Goal: Information Seeking & Learning: Learn about a topic

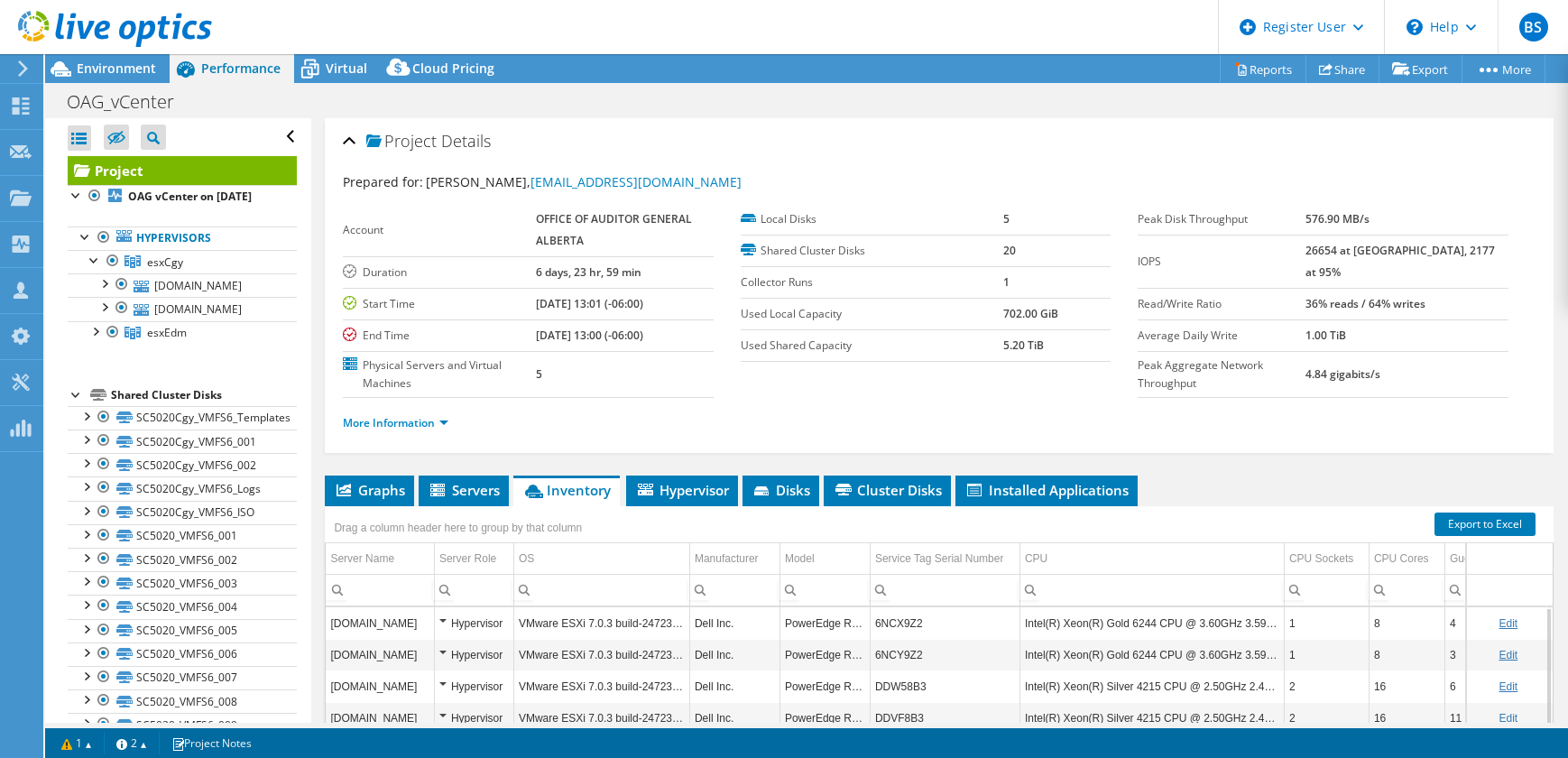
select select "[GEOGRAPHIC_DATA]"
select select "USD"
click at [407, 416] on link "More Information" at bounding box center [395, 422] width 106 height 15
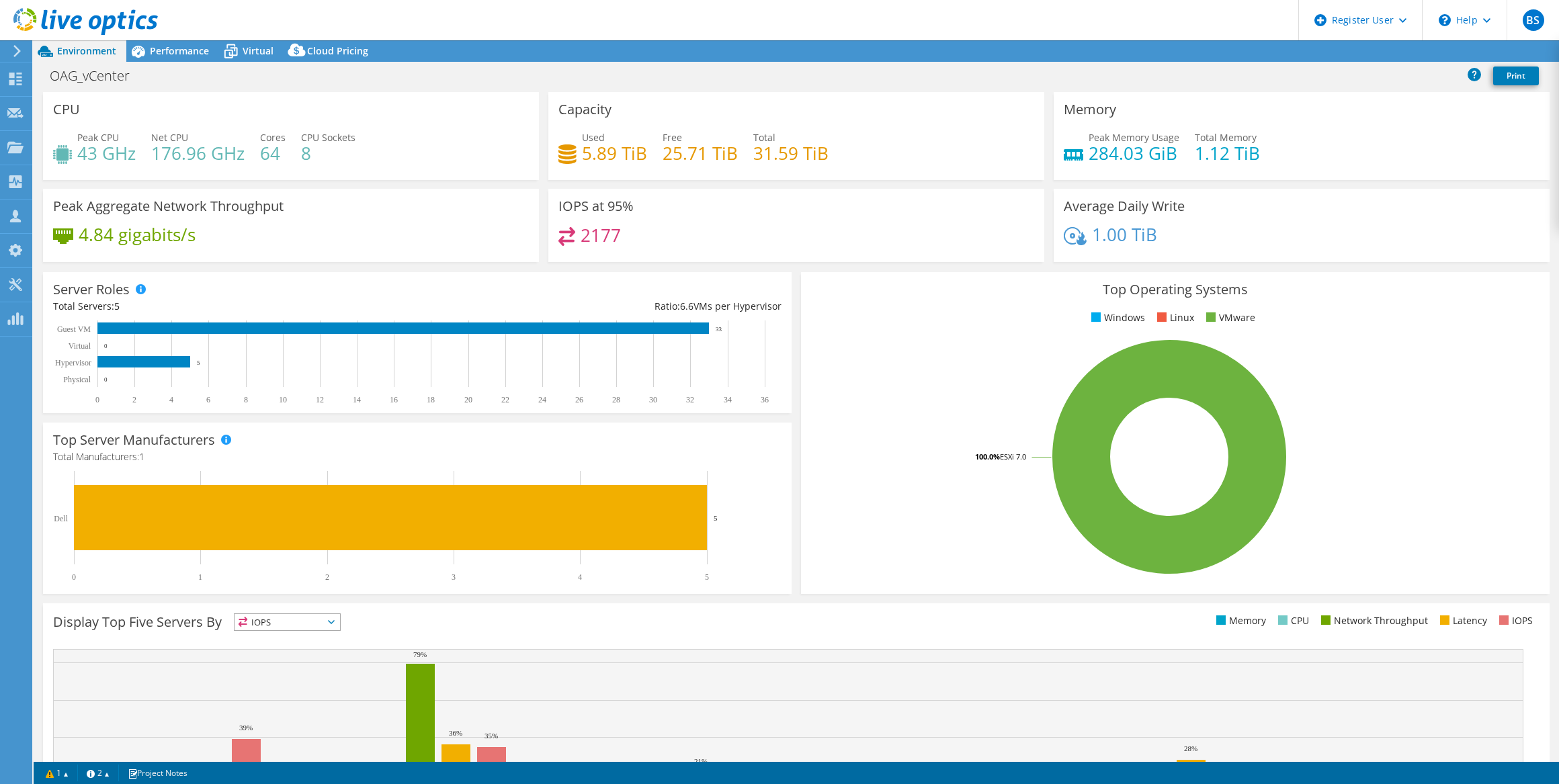
select select "[GEOGRAPHIC_DATA]"
select select "USD"
click at [175, 57] on div "Performance" at bounding box center [172, 50] width 93 height 22
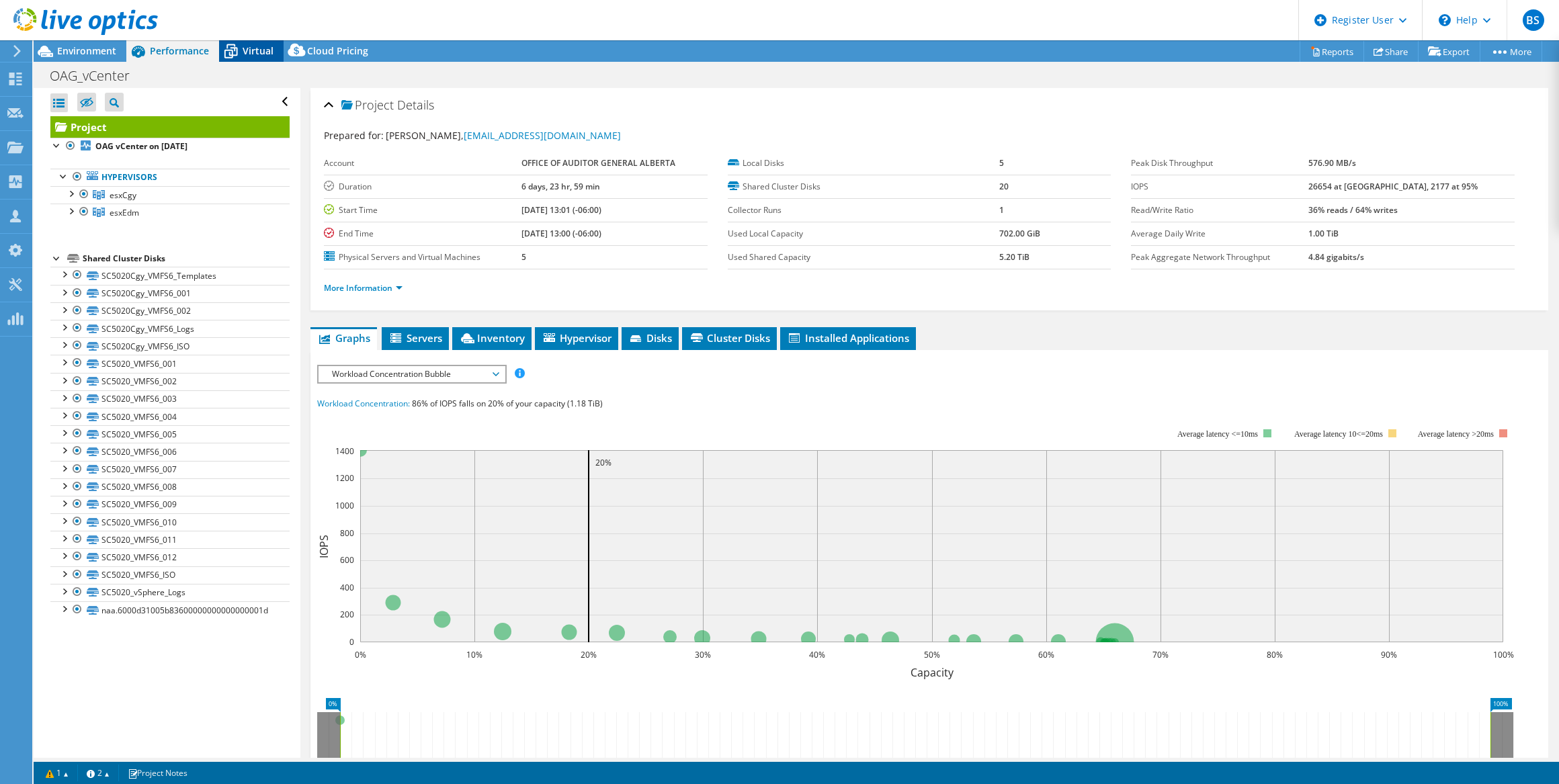
click at [232, 51] on icon at bounding box center [232, 52] width 13 height 10
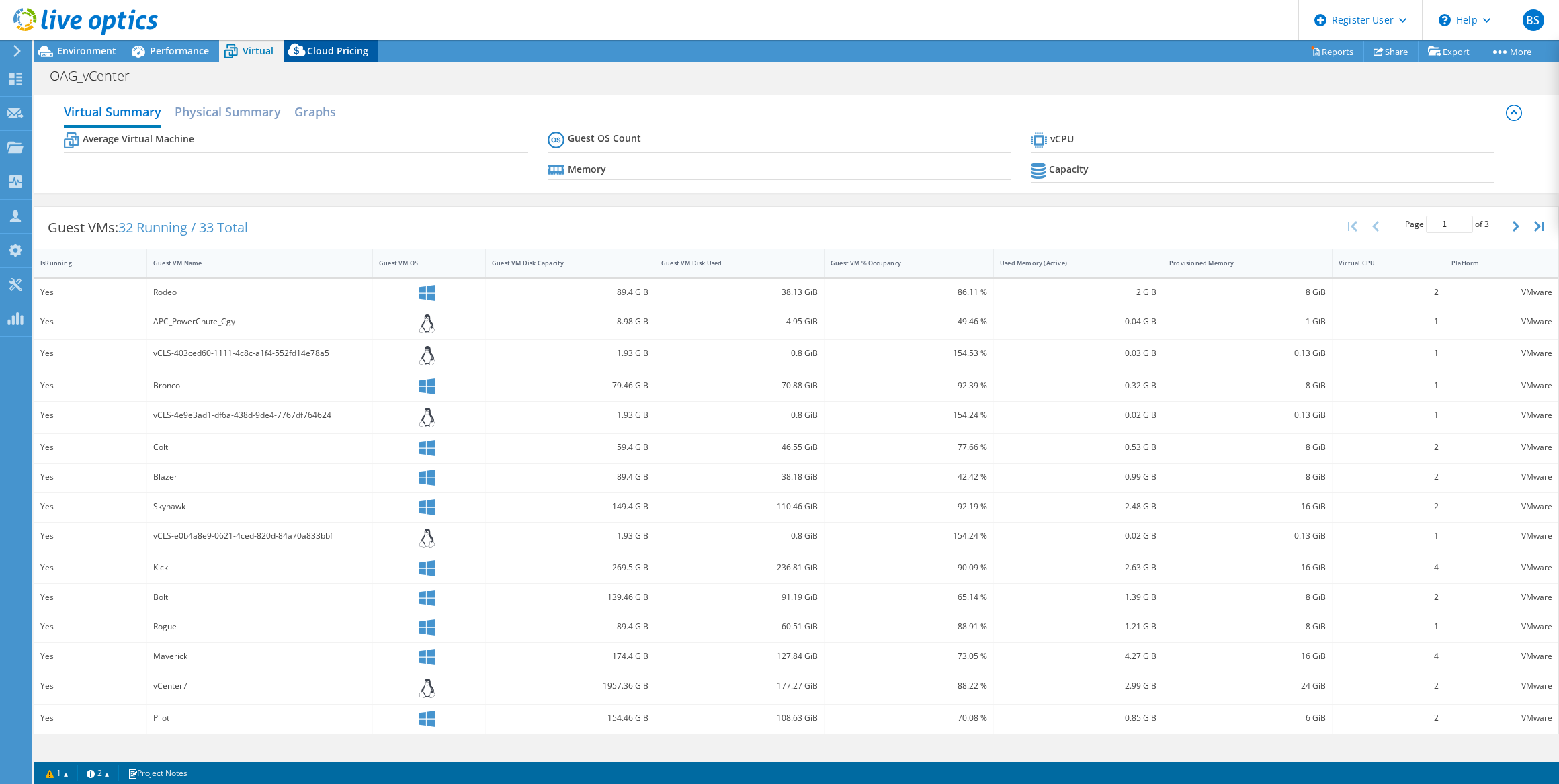
click at [302, 53] on icon at bounding box center [297, 50] width 18 height 13
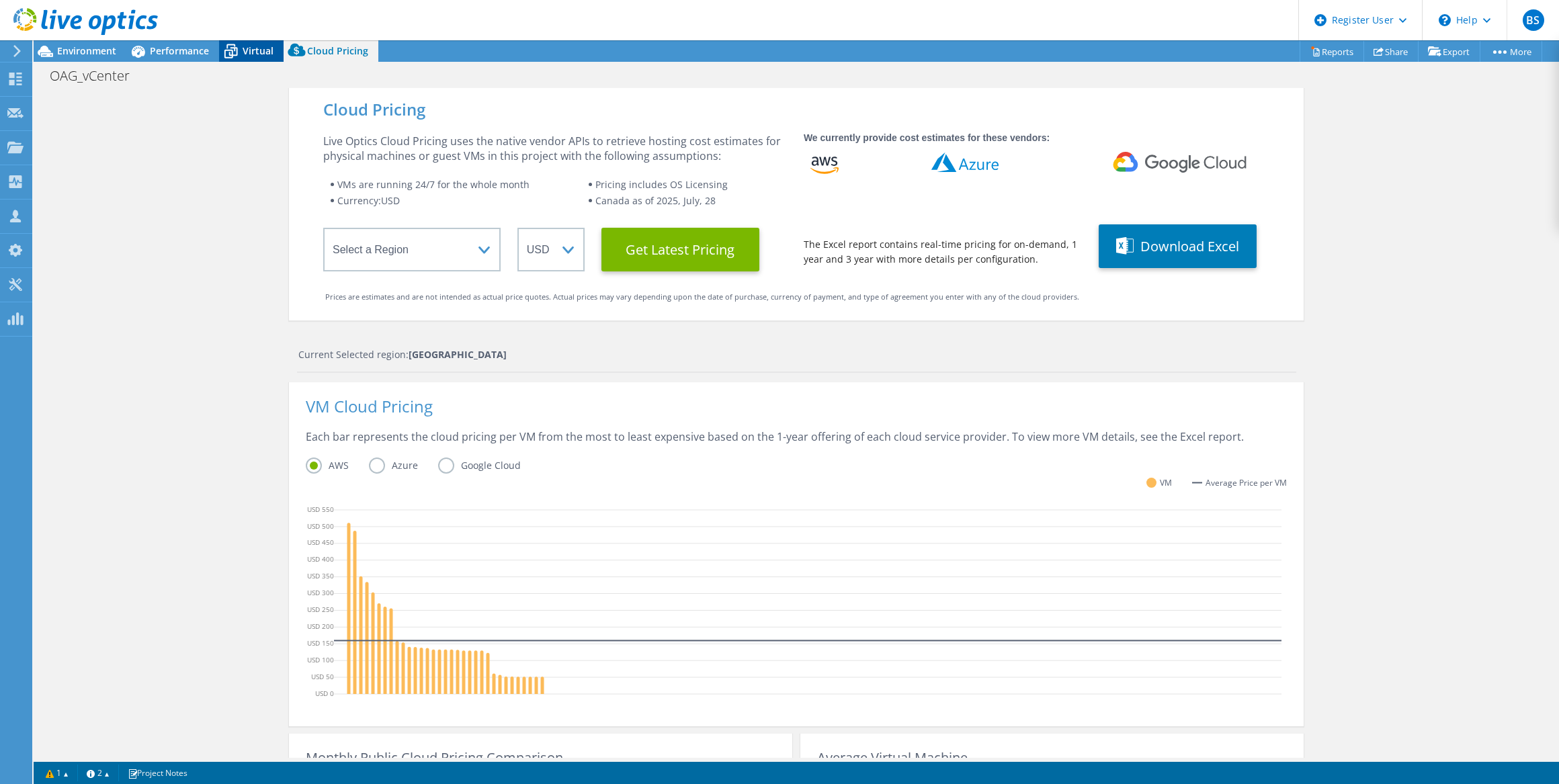
click at [247, 47] on span "Virtual" at bounding box center [258, 50] width 31 height 13
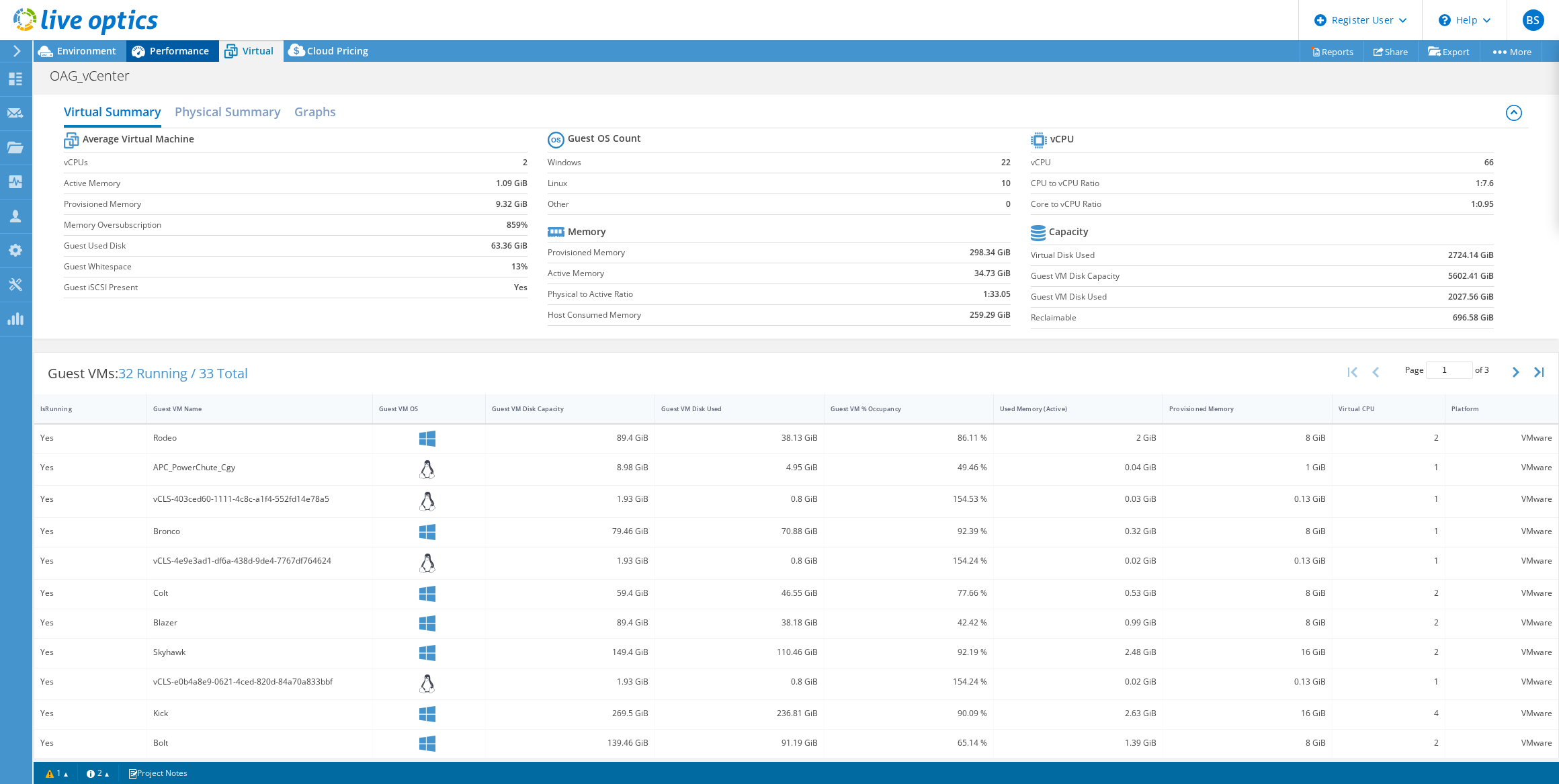
click at [204, 42] on div "Performance" at bounding box center [172, 50] width 93 height 22
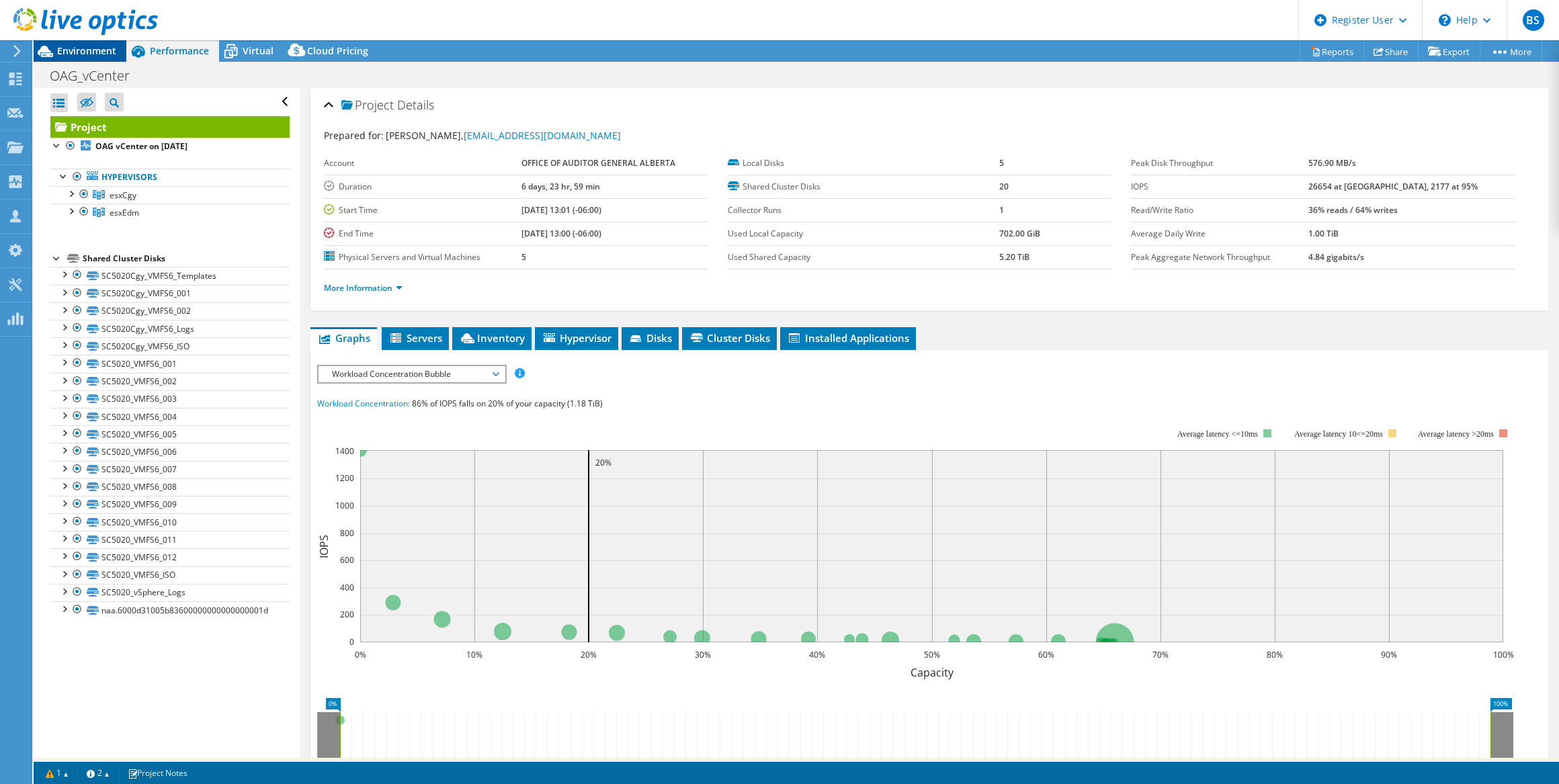
click at [102, 46] on span "Environment" at bounding box center [87, 50] width 59 height 13
